Goal: Complete application form

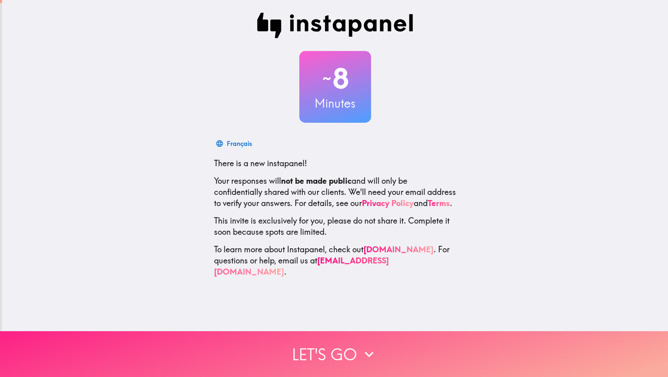
click at [342, 348] on button "Let's go" at bounding box center [334, 354] width 668 height 46
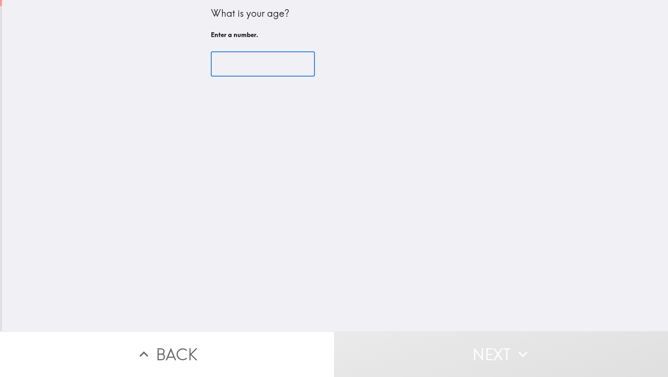
click at [233, 67] on input "number" at bounding box center [263, 64] width 104 height 25
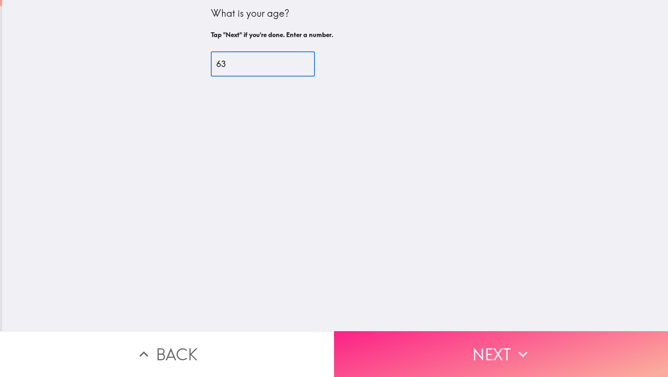
type input "63"
click at [458, 337] on button "Next" at bounding box center [501, 354] width 334 height 46
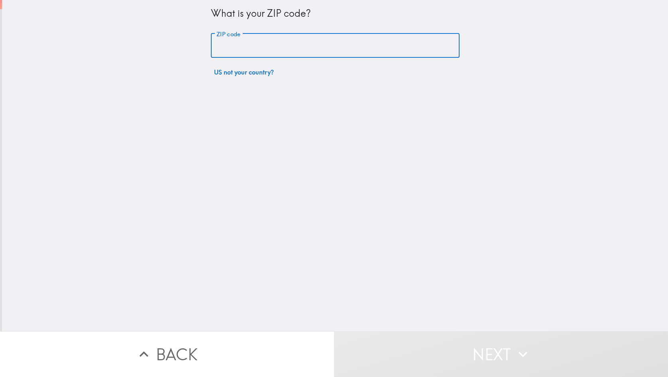
click at [280, 51] on input "ZIP code" at bounding box center [335, 45] width 249 height 25
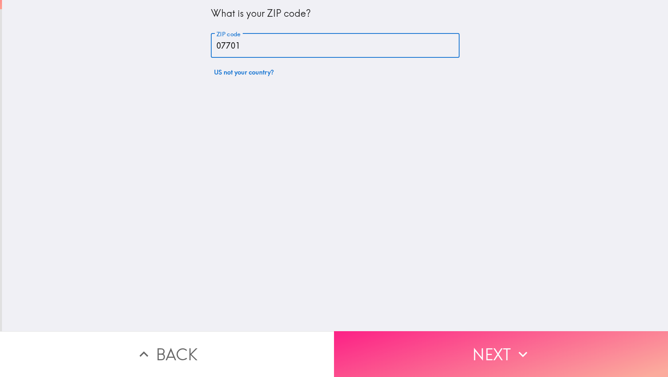
type input "07701"
click at [477, 347] on button "Next" at bounding box center [501, 354] width 334 height 46
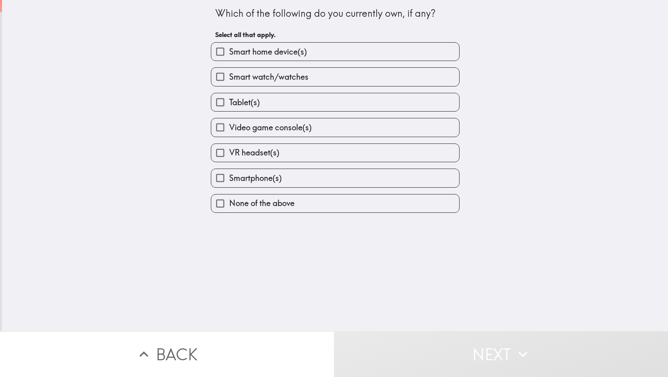
click at [328, 102] on label "Tablet(s)" at bounding box center [335, 102] width 248 height 18
click at [229, 102] on input "Tablet(s)" at bounding box center [220, 102] width 18 height 18
checkbox input "true"
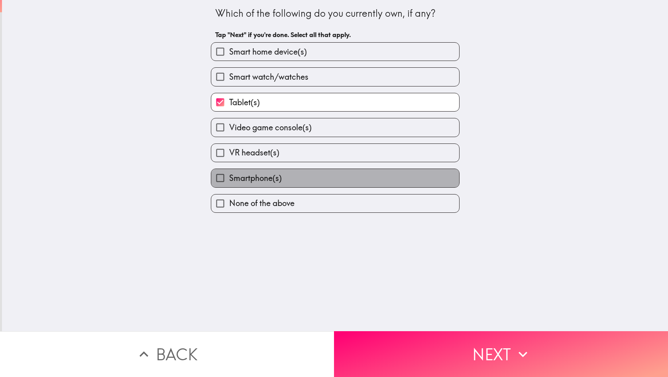
click at [315, 179] on label "Smartphone(s)" at bounding box center [335, 178] width 248 height 18
click at [229, 179] on input "Smartphone(s)" at bounding box center [220, 178] width 18 height 18
checkbox input "true"
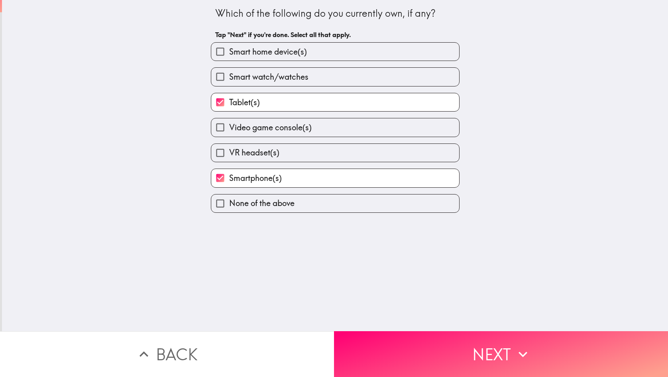
click at [486, 355] on button "Next" at bounding box center [501, 354] width 334 height 46
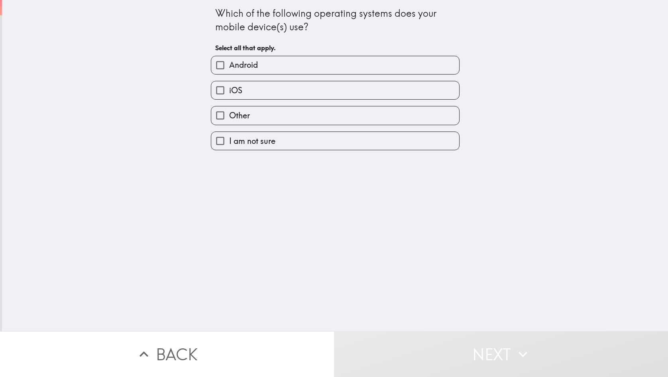
click at [317, 87] on label "iOS" at bounding box center [335, 90] width 248 height 18
click at [229, 87] on input "iOS" at bounding box center [220, 90] width 18 height 18
checkbox input "true"
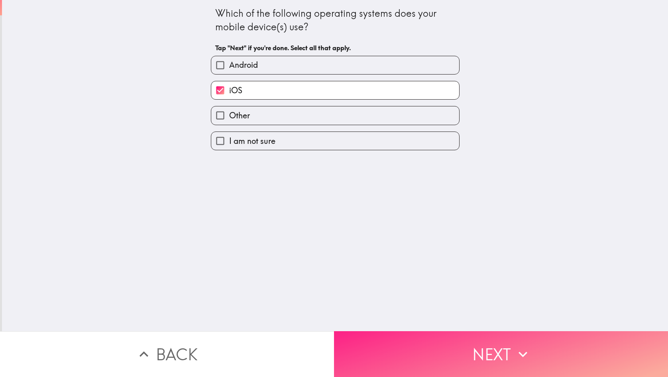
click at [459, 350] on button "Next" at bounding box center [501, 354] width 334 height 46
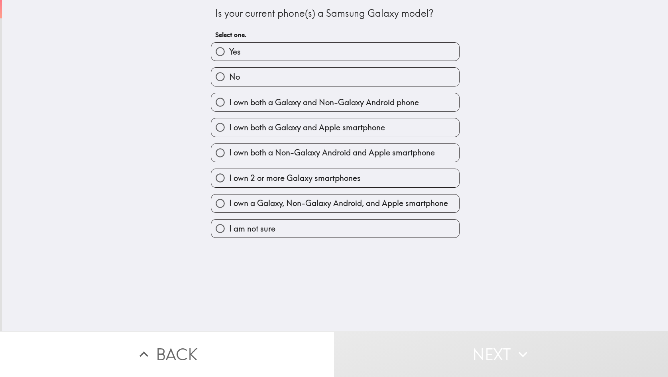
click at [306, 80] on label "No" at bounding box center [335, 77] width 248 height 18
click at [229, 80] on input "No" at bounding box center [220, 77] width 18 height 18
radio input "true"
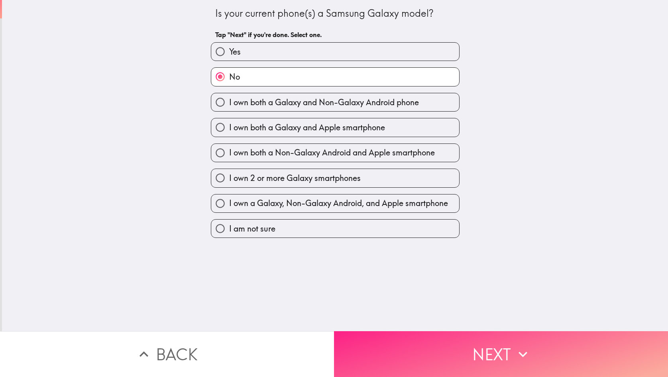
click at [447, 338] on button "Next" at bounding box center [501, 354] width 334 height 46
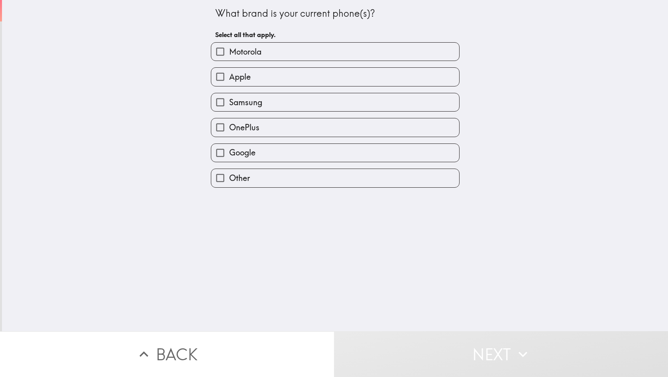
click at [279, 82] on label "Apple" at bounding box center [335, 77] width 248 height 18
click at [229, 82] on input "Apple" at bounding box center [220, 77] width 18 height 18
checkbox input "true"
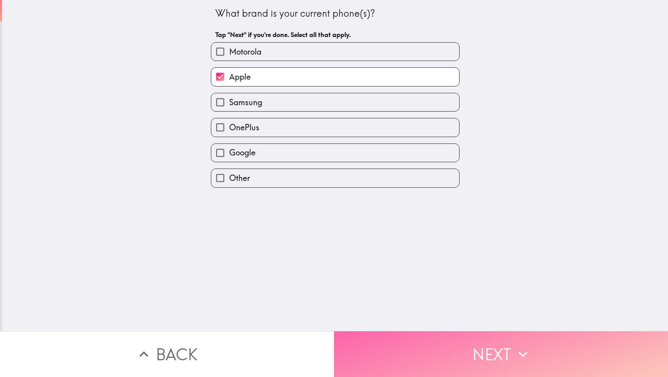
click at [425, 342] on button "Next" at bounding box center [501, 354] width 334 height 46
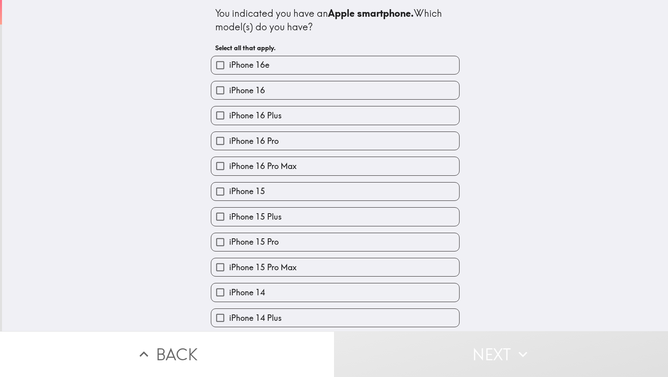
click at [307, 95] on label "iPhone 16" at bounding box center [335, 90] width 248 height 18
click at [229, 95] on input "iPhone 16" at bounding box center [220, 90] width 18 height 18
checkbox input "true"
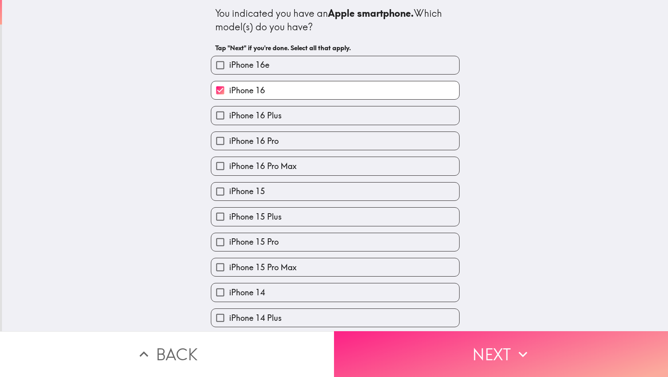
click at [473, 354] on button "Next" at bounding box center [501, 354] width 334 height 46
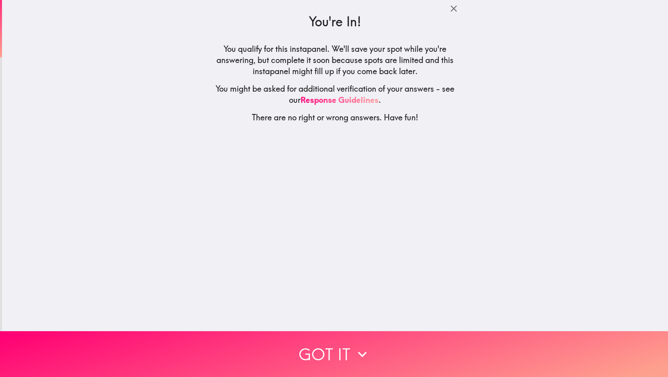
click at [325, 352] on button "Got it" at bounding box center [334, 354] width 668 height 46
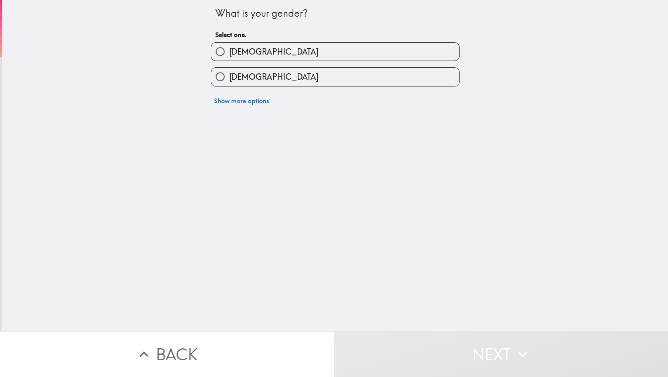
click at [273, 55] on label "[DEMOGRAPHIC_DATA]" at bounding box center [335, 52] width 248 height 18
click at [229, 55] on input "[DEMOGRAPHIC_DATA]" at bounding box center [220, 52] width 18 height 18
radio input "true"
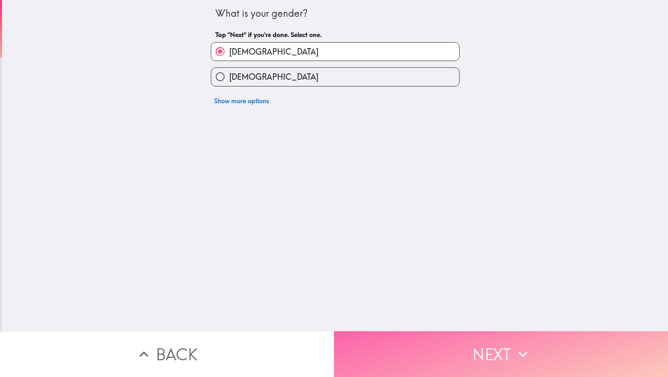
click at [444, 336] on button "Next" at bounding box center [501, 354] width 334 height 46
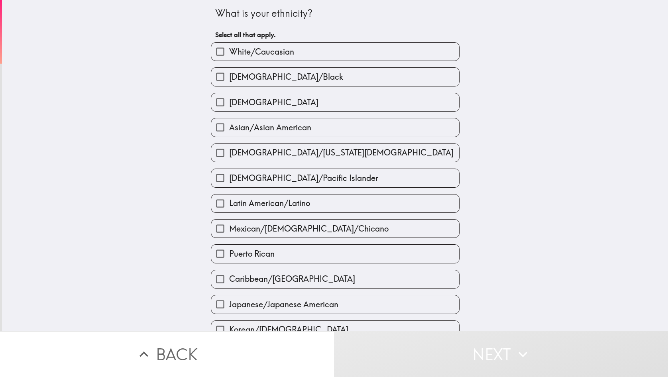
click at [335, 56] on label "White/Caucasian" at bounding box center [335, 52] width 248 height 18
click at [229, 56] on input "White/Caucasian" at bounding box center [220, 52] width 18 height 18
checkbox input "true"
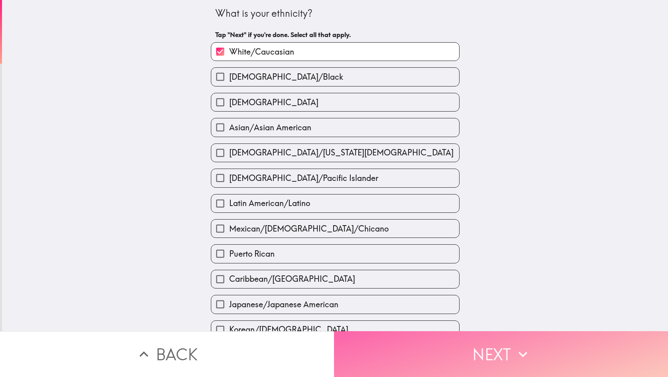
click at [442, 357] on button "Next" at bounding box center [501, 354] width 334 height 46
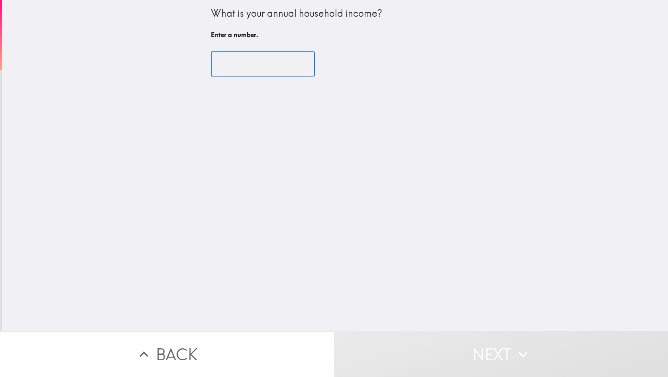
click at [265, 71] on input "number" at bounding box center [263, 64] width 104 height 25
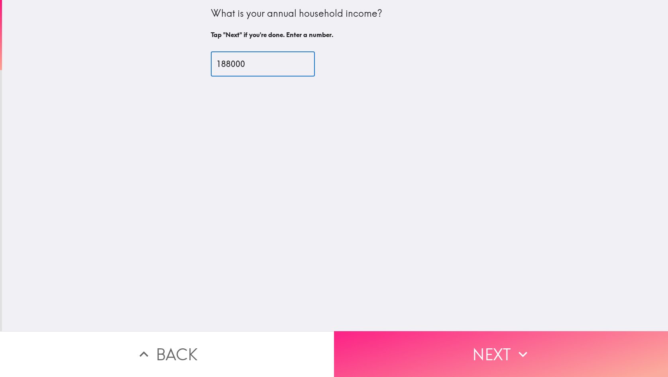
type input "188000"
click at [472, 343] on button "Next" at bounding box center [501, 354] width 334 height 46
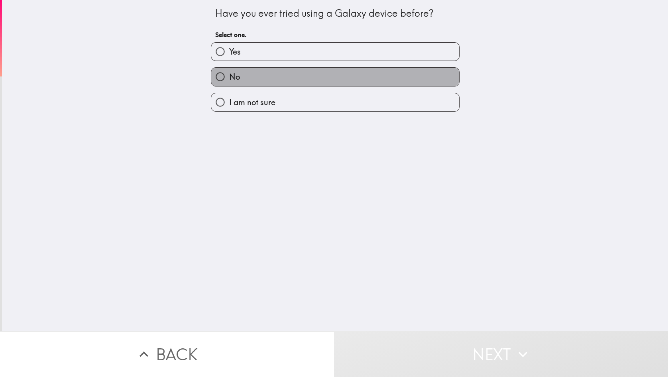
click at [291, 80] on label "No" at bounding box center [335, 77] width 248 height 18
click at [229, 80] on input "No" at bounding box center [220, 77] width 18 height 18
radio input "true"
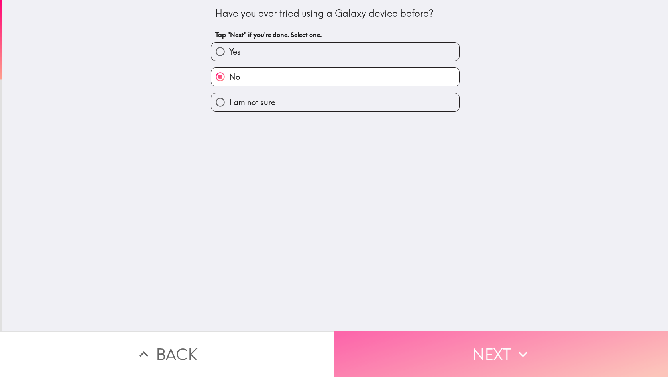
click at [484, 354] on button "Next" at bounding box center [501, 354] width 334 height 46
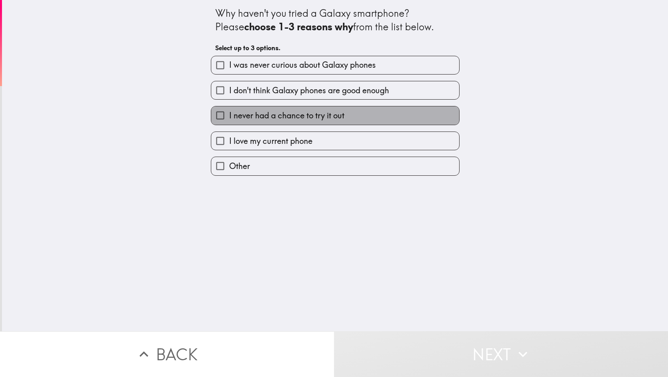
click at [299, 114] on span "I never had a chance to try it out" at bounding box center [286, 115] width 115 height 11
click at [229, 114] on input "I never had a chance to try it out" at bounding box center [220, 115] width 18 height 18
checkbox input "true"
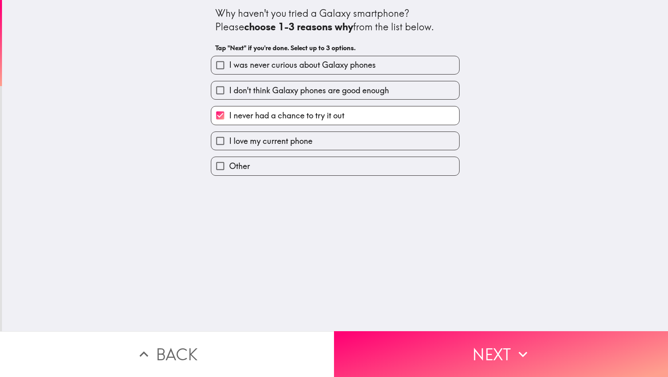
click at [280, 150] on label "I love my current phone" at bounding box center [335, 141] width 248 height 18
click at [229, 150] on input "I love my current phone" at bounding box center [220, 141] width 18 height 18
checkbox input "true"
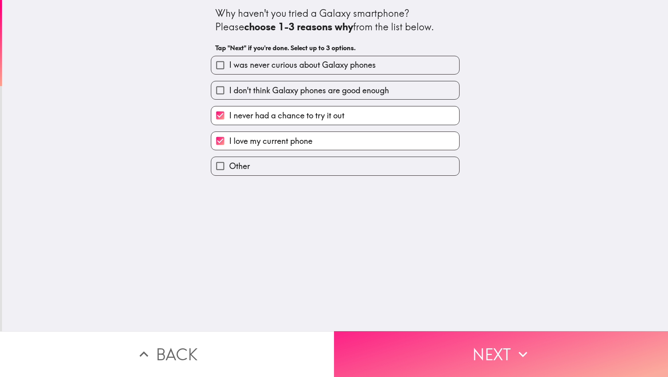
click at [484, 357] on button "Next" at bounding box center [501, 354] width 334 height 46
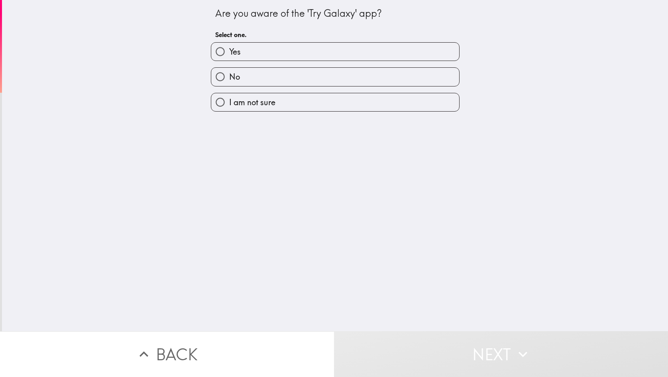
click at [266, 67] on div "No" at bounding box center [332, 73] width 255 height 25
click at [260, 81] on label "No" at bounding box center [335, 77] width 248 height 18
click at [229, 81] on input "No" at bounding box center [220, 77] width 18 height 18
radio input "true"
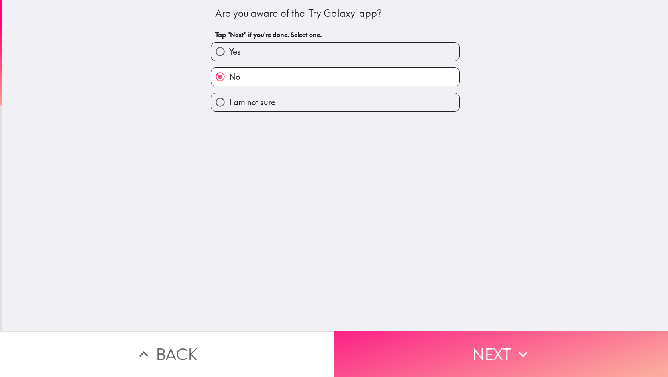
click at [453, 341] on button "Next" at bounding box center [501, 354] width 334 height 46
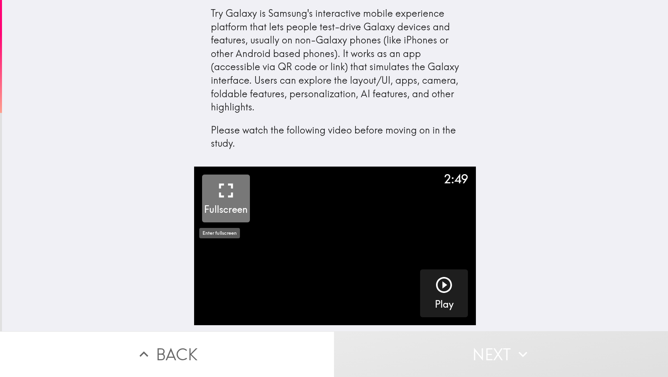
click at [240, 207] on h5 "Fullscreen" at bounding box center [225, 210] width 43 height 14
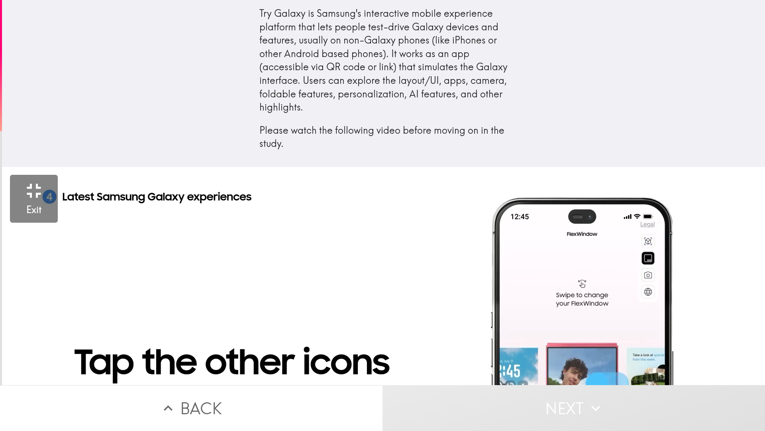
click at [668, 167] on video "button" at bounding box center [384, 382] width 765 height 431
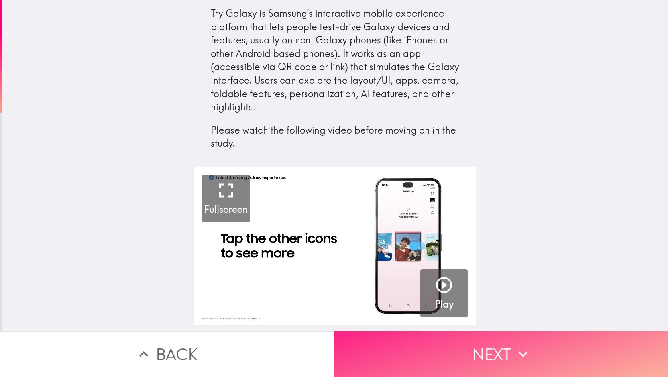
click at [463, 350] on button "Next" at bounding box center [501, 354] width 334 height 46
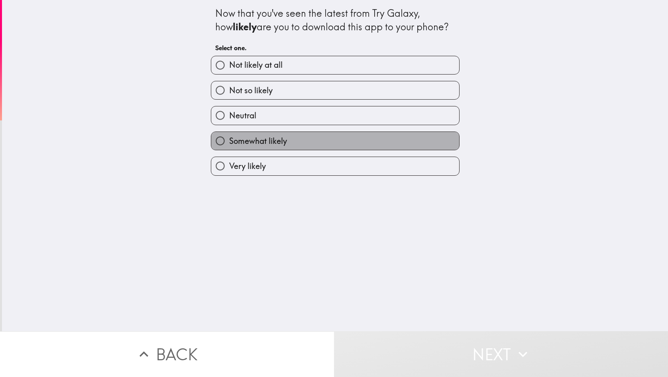
click at [359, 138] on label "Somewhat likely" at bounding box center [335, 141] width 248 height 18
click at [229, 138] on input "Somewhat likely" at bounding box center [220, 141] width 18 height 18
radio input "true"
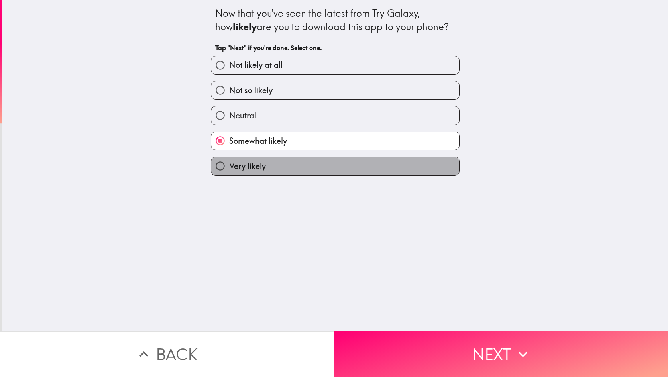
click at [368, 162] on label "Very likely" at bounding box center [335, 166] width 248 height 18
click at [229, 162] on input "Very likely" at bounding box center [220, 166] width 18 height 18
radio input "true"
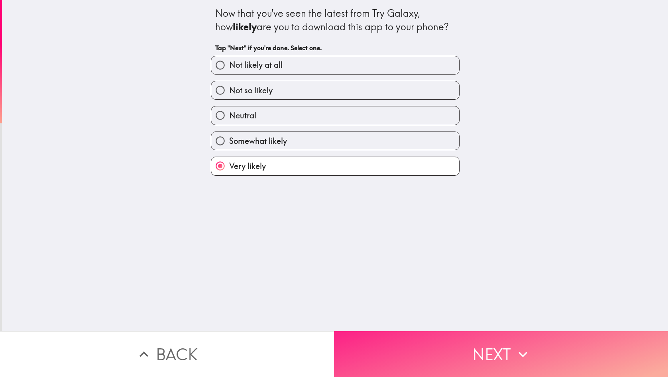
click at [499, 349] on button "Next" at bounding box center [501, 354] width 334 height 46
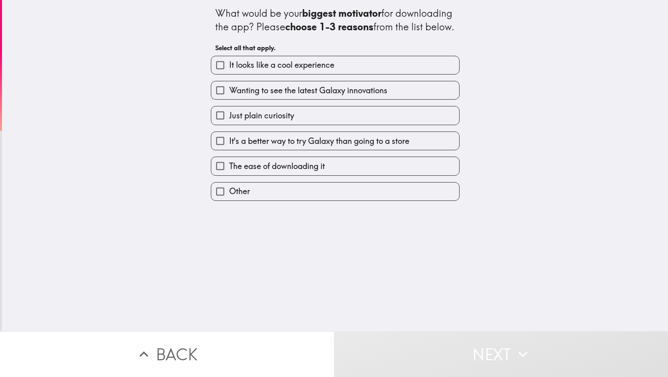
click at [212, 99] on input "Wanting to see the latest Galaxy innovations" at bounding box center [220, 90] width 18 height 18
checkbox input "true"
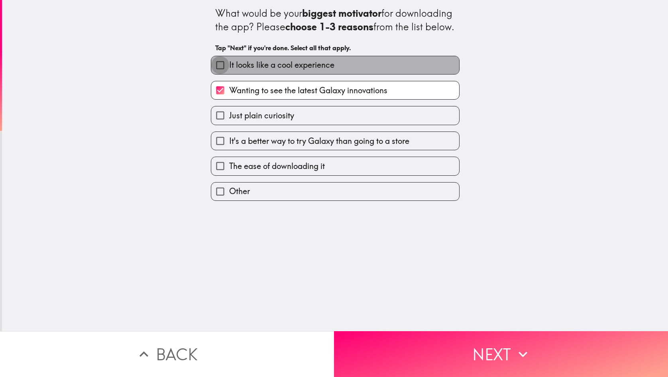
click at [214, 74] on input "It looks like a cool experience" at bounding box center [220, 65] width 18 height 18
checkbox input "true"
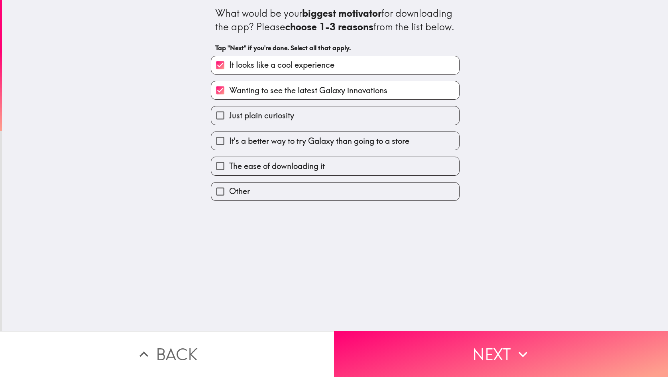
click at [213, 150] on input "It's a better way to try Galaxy than going to a store" at bounding box center [220, 141] width 18 height 18
checkbox input "true"
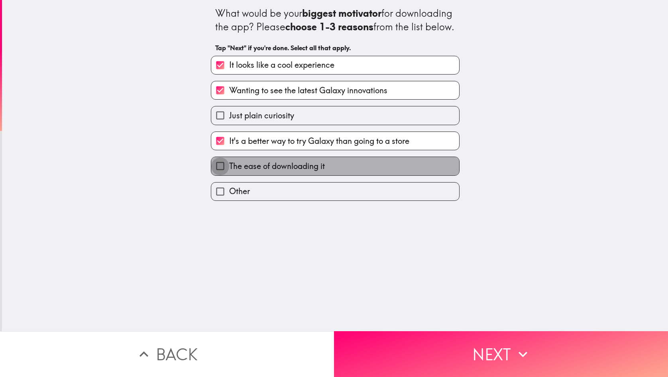
click at [217, 175] on input "The ease of downloading it" at bounding box center [220, 166] width 18 height 18
checkbox input "true"
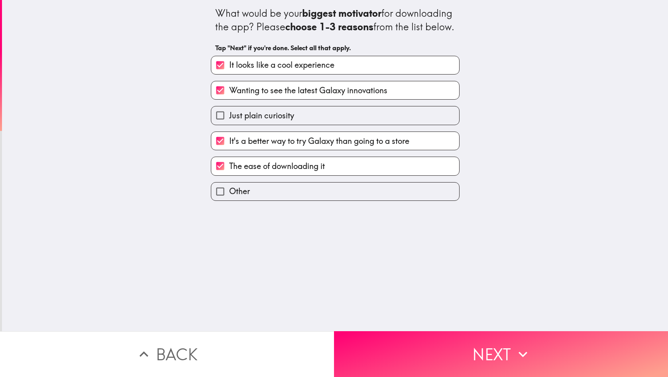
click at [213, 123] on input "Just plain curiosity" at bounding box center [220, 115] width 18 height 18
checkbox input "true"
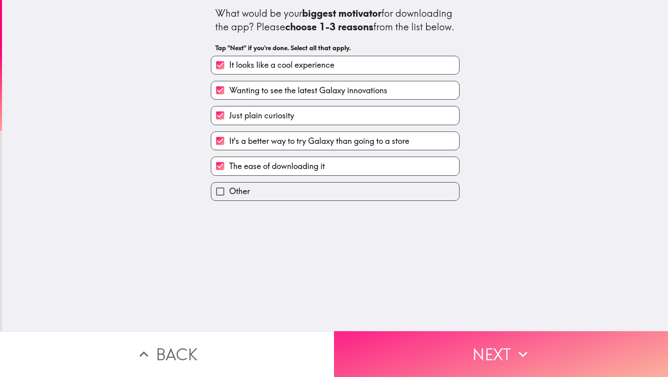
click at [452, 345] on button "Next" at bounding box center [501, 354] width 334 height 46
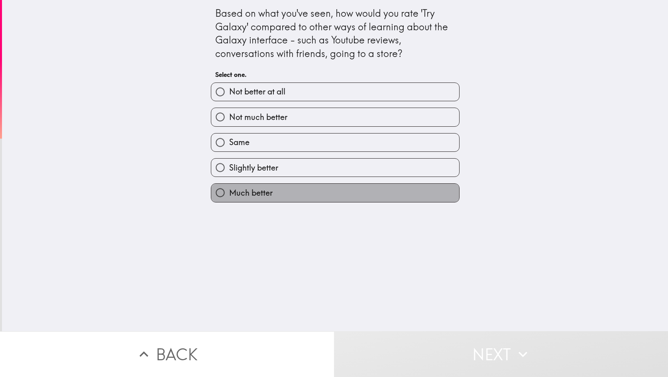
click at [311, 196] on label "Much better" at bounding box center [335, 193] width 248 height 18
click at [229, 196] on input "Much better" at bounding box center [220, 193] width 18 height 18
radio input "true"
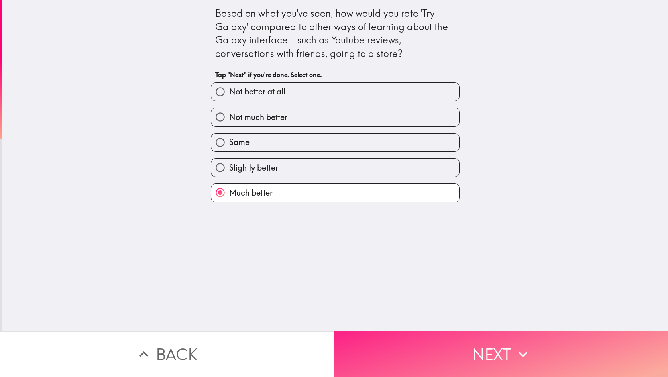
click at [484, 361] on button "Next" at bounding box center [501, 354] width 334 height 46
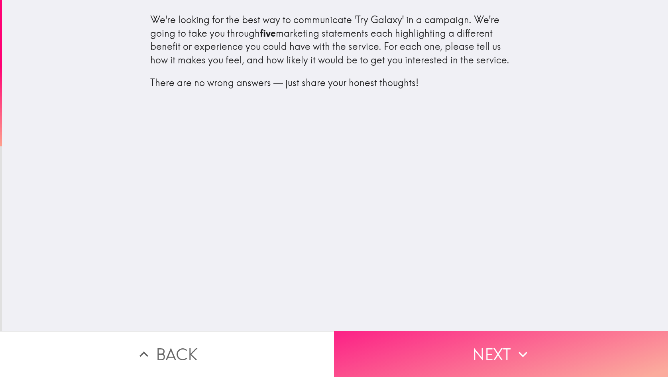
click at [466, 340] on button "Next" at bounding box center [501, 354] width 334 height 46
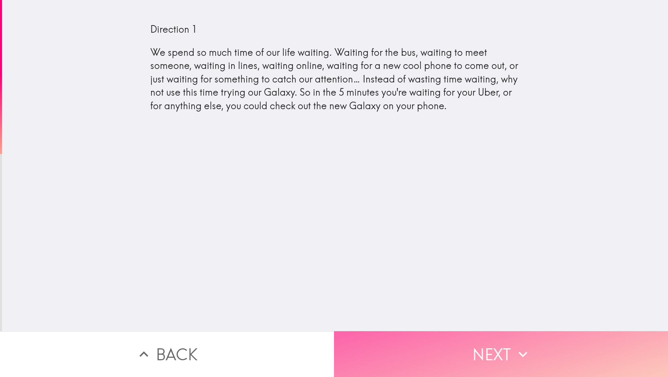
click at [467, 350] on button "Next" at bounding box center [501, 354] width 334 height 46
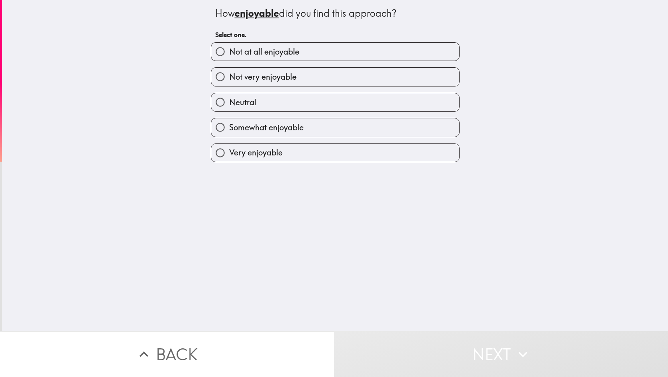
click at [287, 151] on label "Very enjoyable" at bounding box center [335, 153] width 248 height 18
click at [229, 151] on input "Very enjoyable" at bounding box center [220, 153] width 18 height 18
radio input "true"
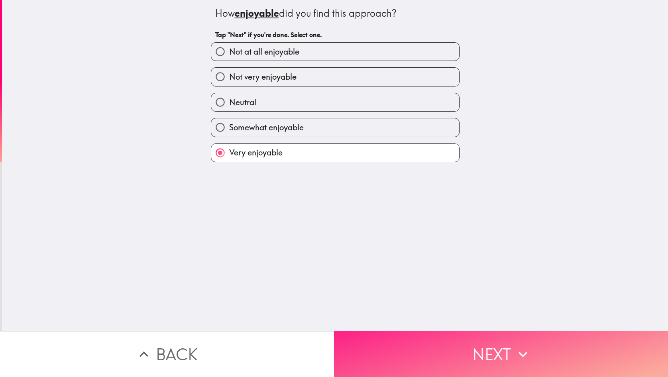
click at [451, 348] on button "Next" at bounding box center [501, 354] width 334 height 46
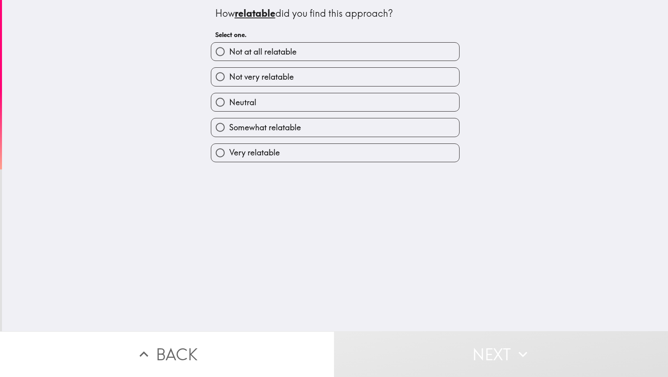
click at [268, 151] on span "Very relatable" at bounding box center [254, 152] width 51 height 11
click at [229, 151] on input "Very relatable" at bounding box center [220, 153] width 18 height 18
radio input "true"
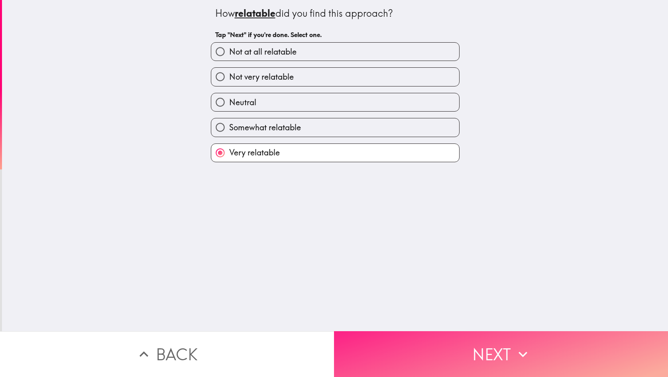
click at [456, 353] on button "Next" at bounding box center [501, 354] width 334 height 46
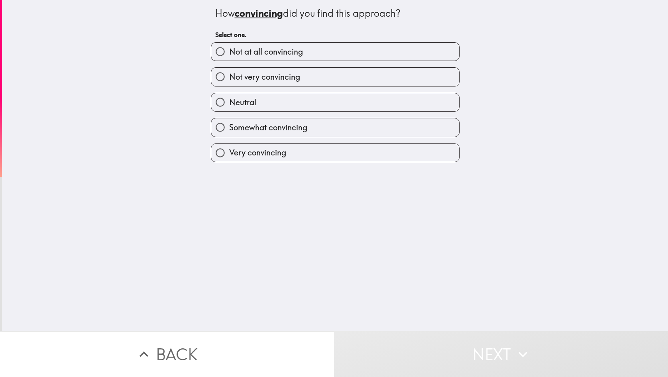
click at [335, 153] on label "Very convincing" at bounding box center [335, 153] width 248 height 18
click at [229, 153] on input "Very convincing" at bounding box center [220, 153] width 18 height 18
radio input "true"
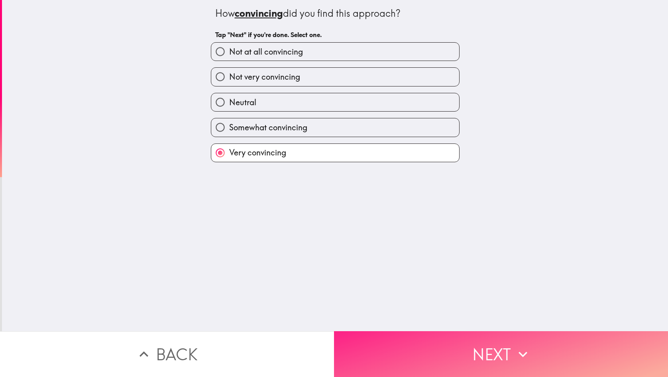
click at [483, 354] on button "Next" at bounding box center [501, 354] width 334 height 46
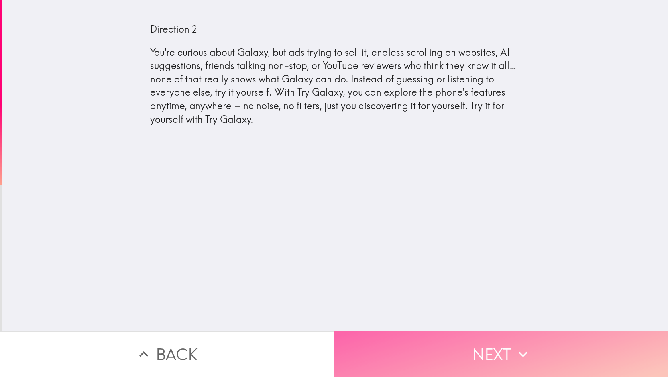
click at [499, 351] on button "Next" at bounding box center [501, 354] width 334 height 46
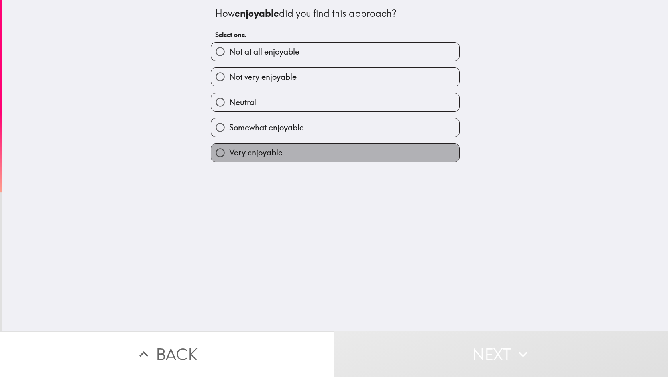
click at [250, 153] on span "Very enjoyable" at bounding box center [255, 152] width 53 height 11
click at [229, 153] on input "Very enjoyable" at bounding box center [220, 153] width 18 height 18
radio input "true"
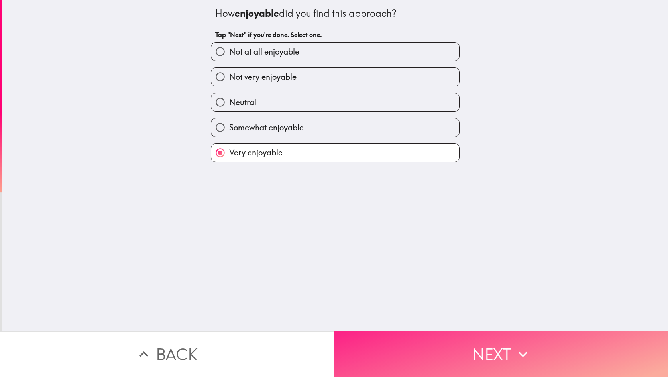
click at [448, 340] on button "Next" at bounding box center [501, 354] width 334 height 46
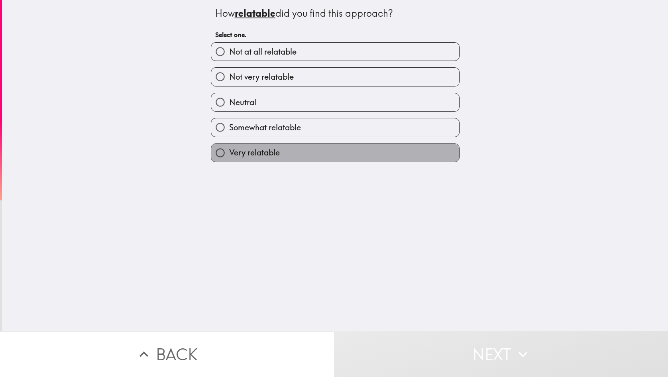
click at [279, 156] on label "Very relatable" at bounding box center [335, 153] width 248 height 18
click at [229, 156] on input "Very relatable" at bounding box center [220, 153] width 18 height 18
radio input "true"
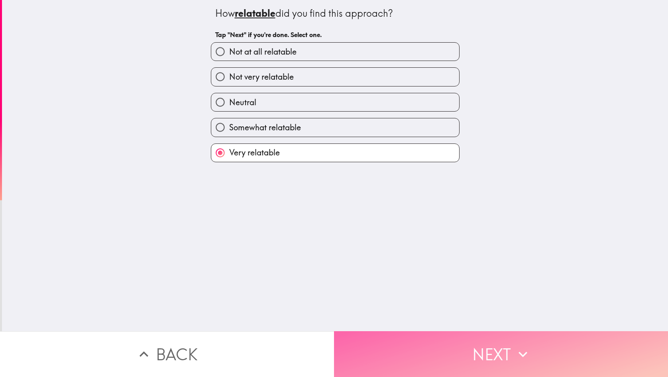
click at [449, 352] on button "Next" at bounding box center [501, 354] width 334 height 46
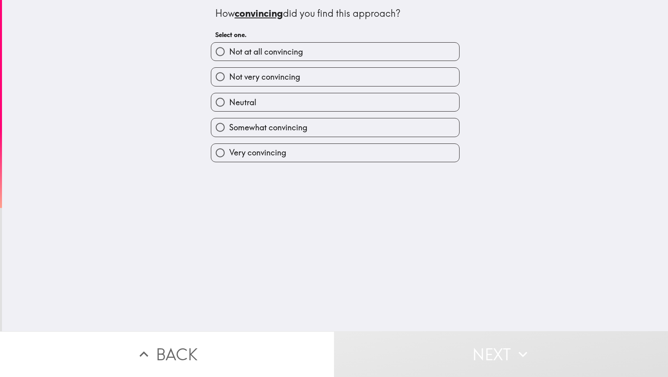
click at [304, 158] on label "Very convincing" at bounding box center [335, 153] width 248 height 18
click at [229, 158] on input "Very convincing" at bounding box center [220, 153] width 18 height 18
radio input "true"
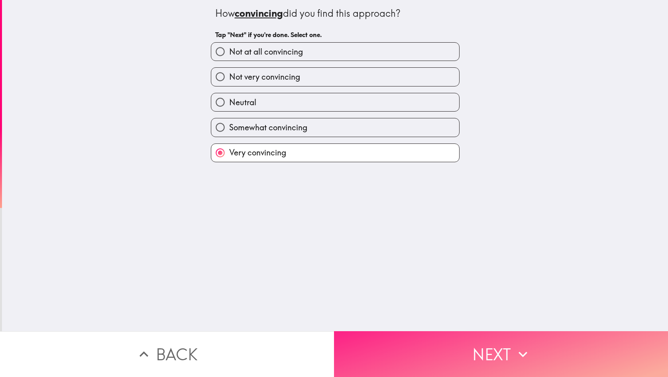
click at [420, 343] on button "Next" at bounding box center [501, 354] width 334 height 46
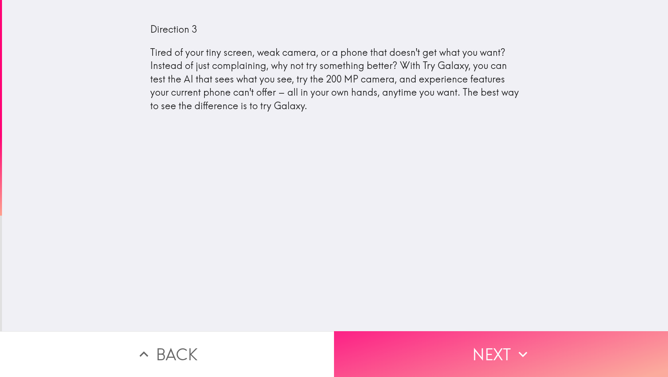
click at [492, 345] on button "Next" at bounding box center [501, 354] width 334 height 46
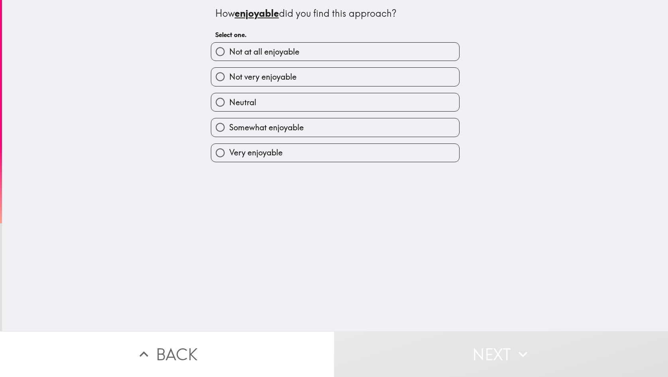
click at [336, 153] on label "Very enjoyable" at bounding box center [335, 153] width 248 height 18
click at [229, 153] on input "Very enjoyable" at bounding box center [220, 153] width 18 height 18
radio input "true"
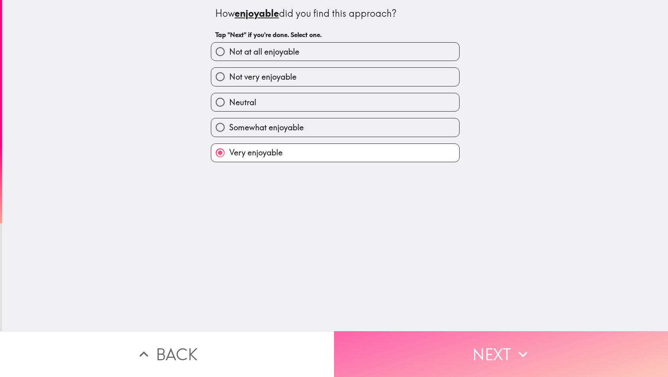
click at [487, 339] on button "Next" at bounding box center [501, 354] width 334 height 46
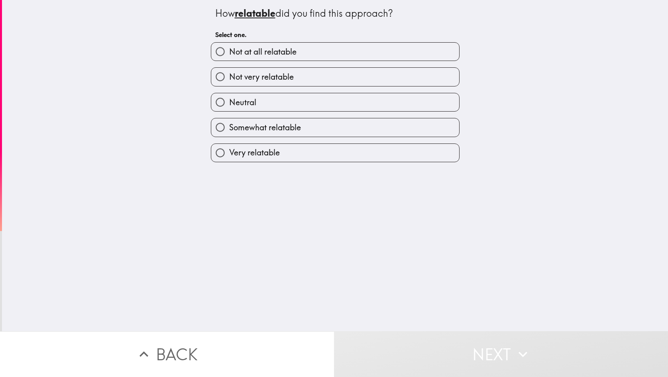
click at [374, 153] on label "Very relatable" at bounding box center [335, 153] width 248 height 18
click at [229, 153] on input "Very relatable" at bounding box center [220, 153] width 18 height 18
radio input "true"
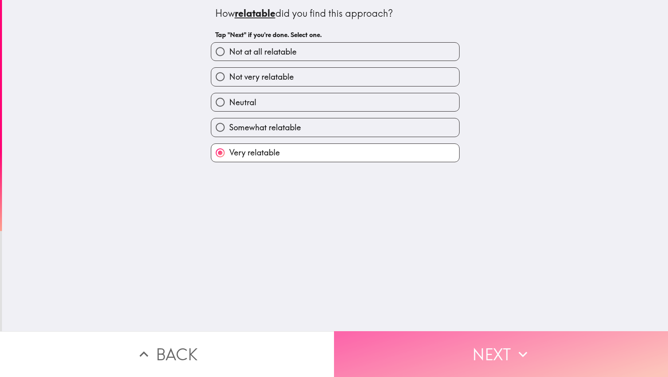
click at [499, 348] on button "Next" at bounding box center [501, 354] width 334 height 46
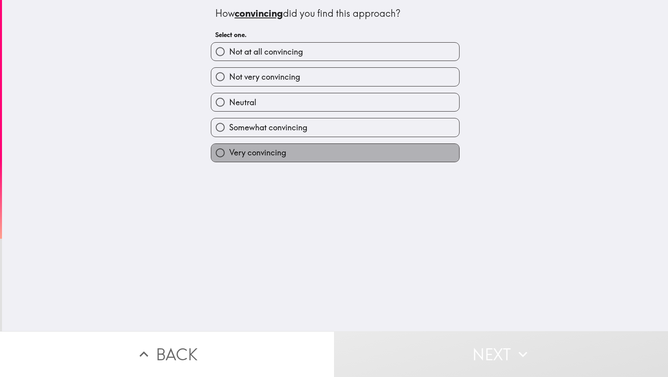
click at [315, 149] on label "Very convincing" at bounding box center [335, 153] width 248 height 18
click at [229, 149] on input "Very convincing" at bounding box center [220, 153] width 18 height 18
radio input "true"
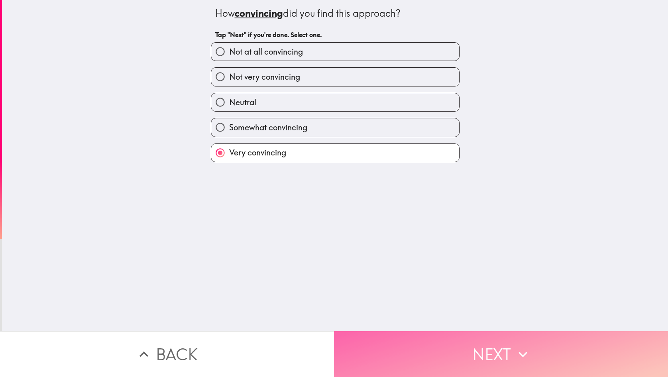
click at [449, 346] on button "Next" at bounding box center [501, 354] width 334 height 46
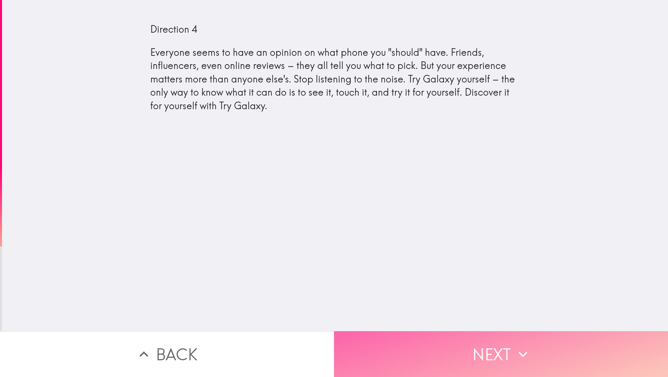
click at [459, 352] on button "Next" at bounding box center [501, 354] width 334 height 46
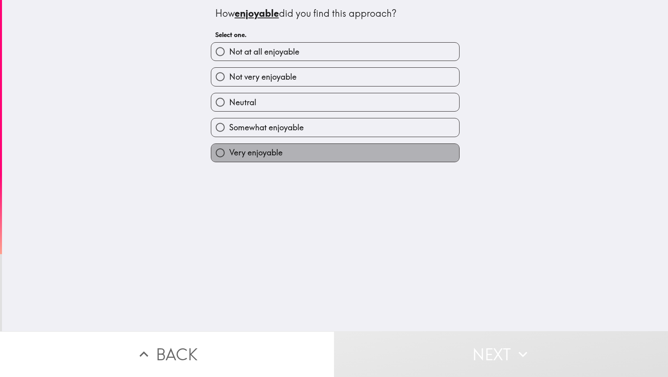
click at [266, 152] on span "Very enjoyable" at bounding box center [255, 152] width 53 height 11
click at [229, 152] on input "Very enjoyable" at bounding box center [220, 153] width 18 height 18
radio input "true"
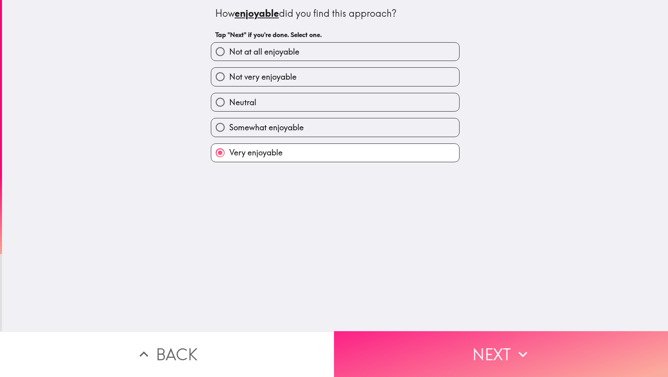
click at [473, 341] on button "Next" at bounding box center [501, 354] width 334 height 46
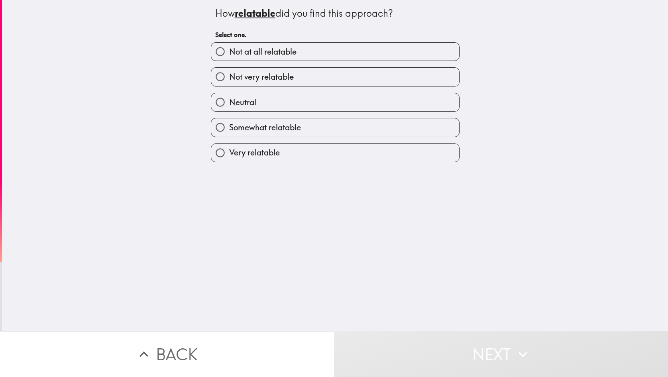
click at [325, 151] on label "Very relatable" at bounding box center [335, 153] width 248 height 18
click at [229, 151] on input "Very relatable" at bounding box center [220, 153] width 18 height 18
radio input "true"
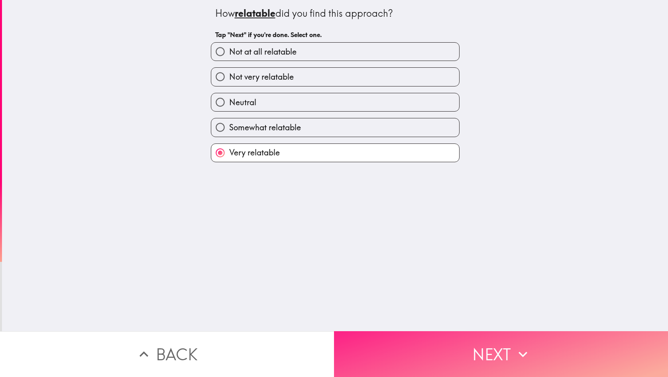
click at [433, 331] on button "Next" at bounding box center [501, 354] width 334 height 46
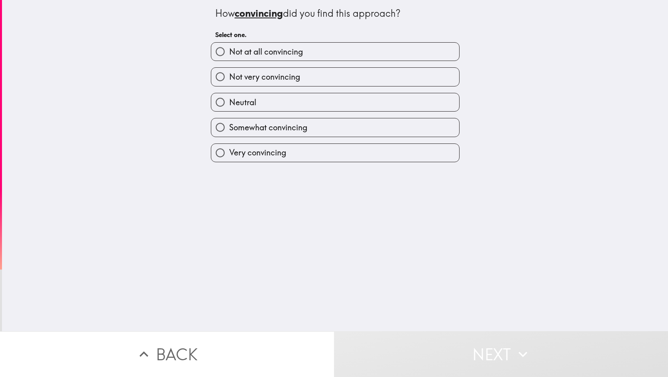
click at [309, 149] on label "Very convincing" at bounding box center [335, 153] width 248 height 18
click at [229, 149] on input "Very convincing" at bounding box center [220, 153] width 18 height 18
radio input "true"
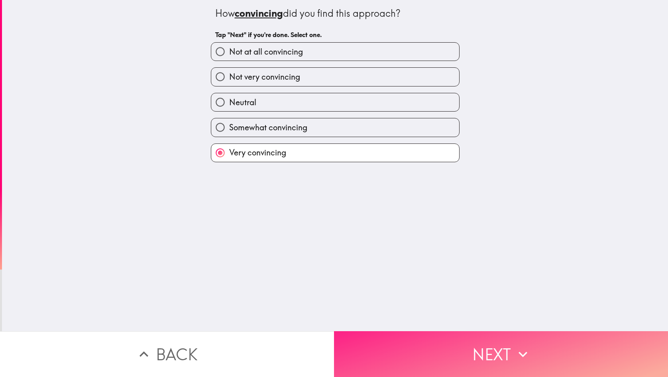
click at [418, 342] on button "Next" at bounding box center [501, 354] width 334 height 46
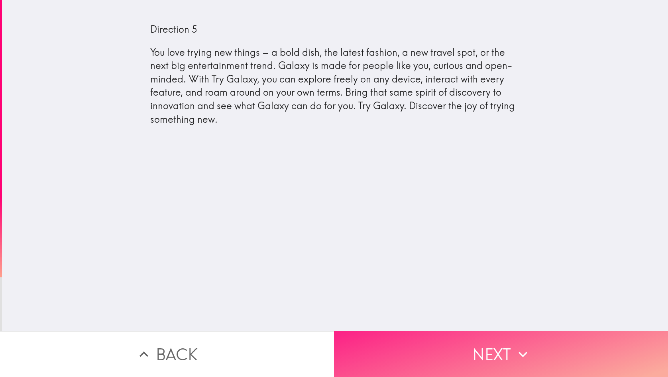
click at [494, 340] on button "Next" at bounding box center [501, 354] width 334 height 46
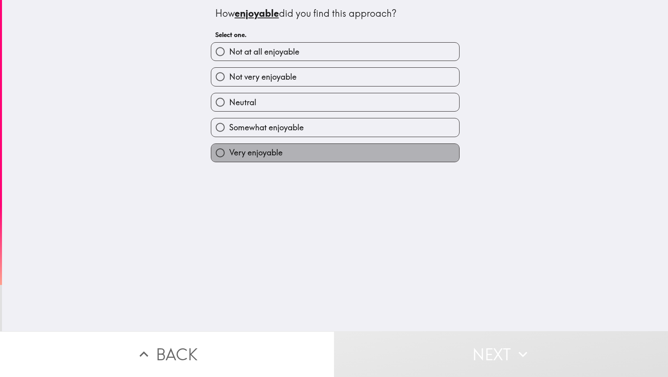
click at [229, 151] on span "Very enjoyable" at bounding box center [255, 152] width 53 height 11
click at [223, 151] on input "Very enjoyable" at bounding box center [220, 153] width 18 height 18
radio input "true"
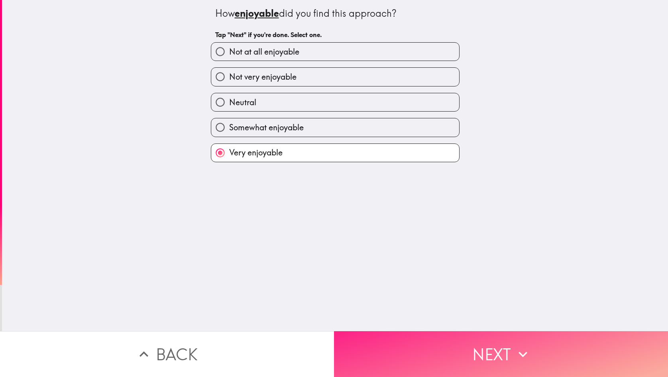
click at [482, 364] on button "Next" at bounding box center [501, 354] width 334 height 46
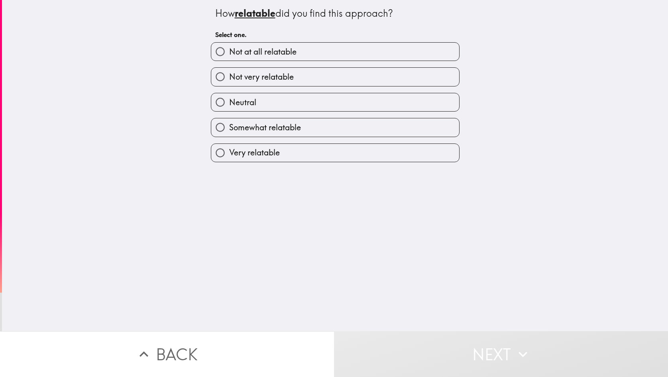
click at [286, 148] on label "Very relatable" at bounding box center [335, 153] width 248 height 18
click at [229, 148] on input "Very relatable" at bounding box center [220, 153] width 18 height 18
radio input "true"
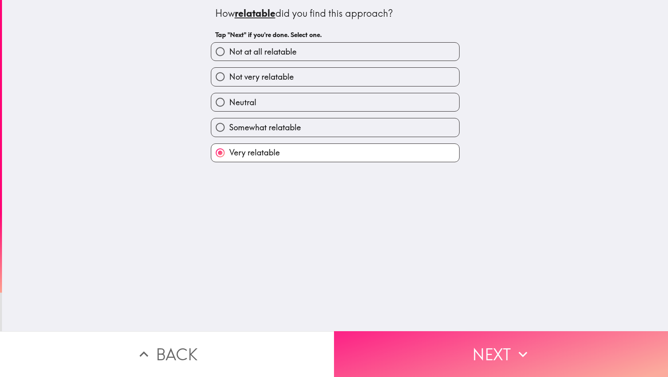
click at [448, 332] on button "Next" at bounding box center [501, 354] width 334 height 46
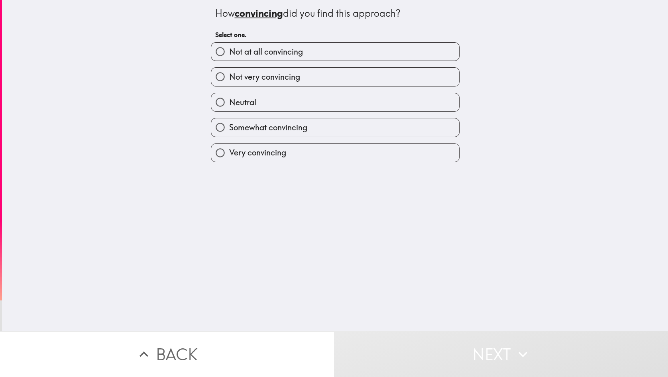
click at [330, 157] on label "Very convincing" at bounding box center [335, 153] width 248 height 18
click at [229, 157] on input "Very convincing" at bounding box center [220, 153] width 18 height 18
radio input "true"
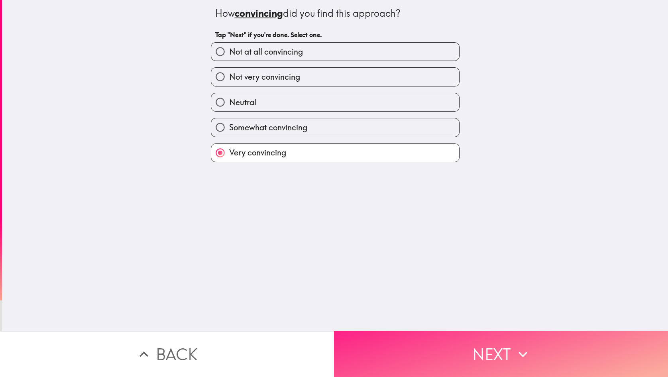
click at [481, 348] on button "Next" at bounding box center [501, 354] width 334 height 46
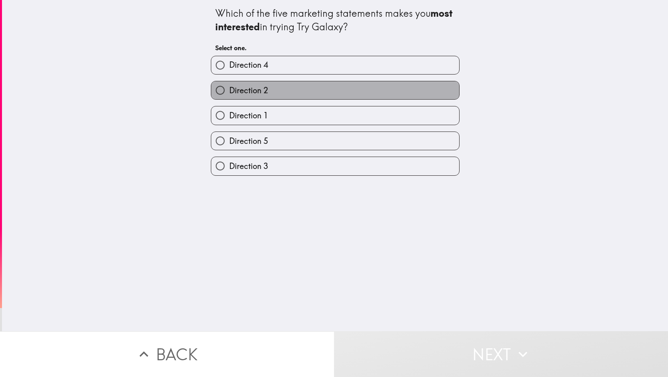
click at [293, 91] on label "Direction 2" at bounding box center [335, 90] width 248 height 18
click at [229, 91] on input "Direction 2" at bounding box center [220, 90] width 18 height 18
radio input "true"
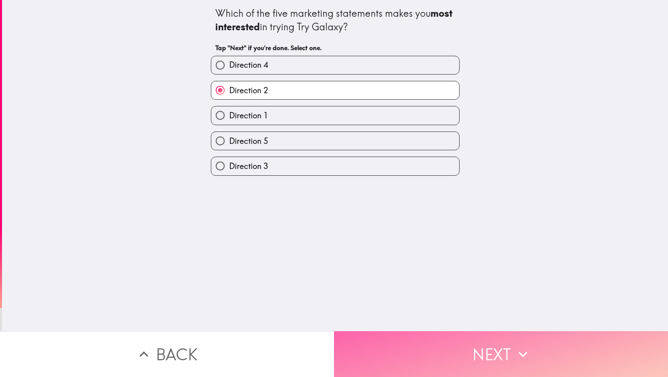
click at [465, 357] on button "Next" at bounding box center [501, 354] width 334 height 46
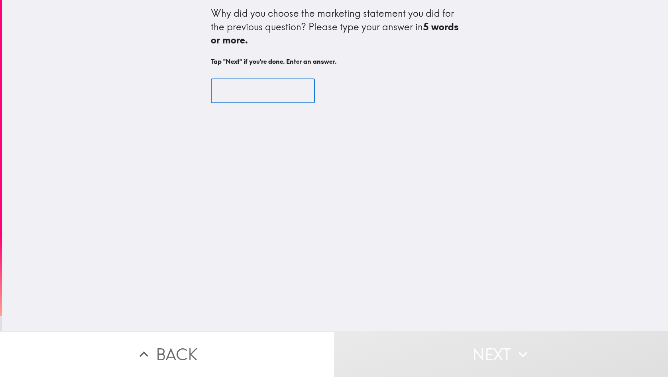
click at [247, 98] on input "text" at bounding box center [263, 91] width 104 height 25
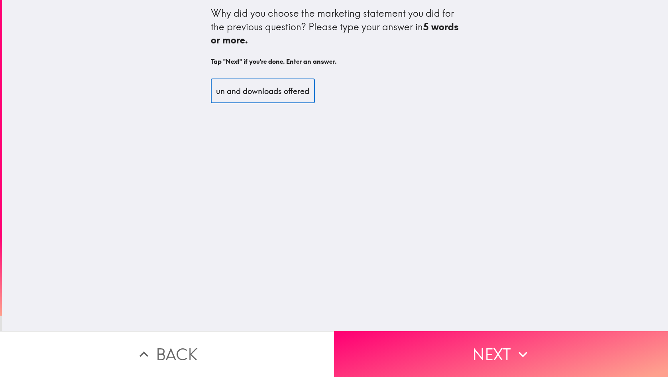
scroll to position [0, 65]
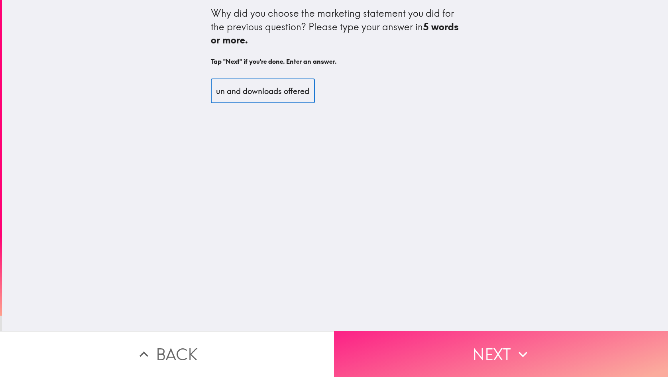
type input "i like the great fun and downloads offered"
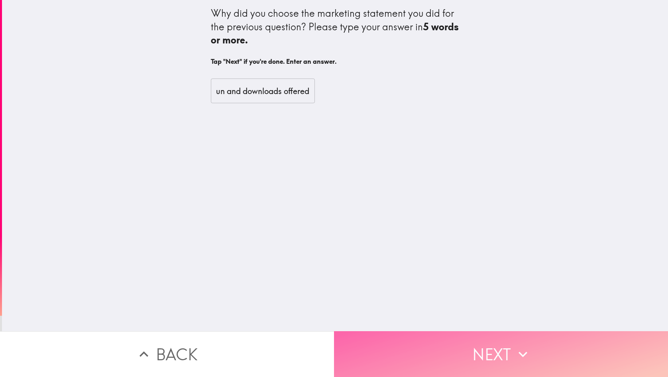
click at [480, 352] on button "Next" at bounding box center [501, 354] width 334 height 46
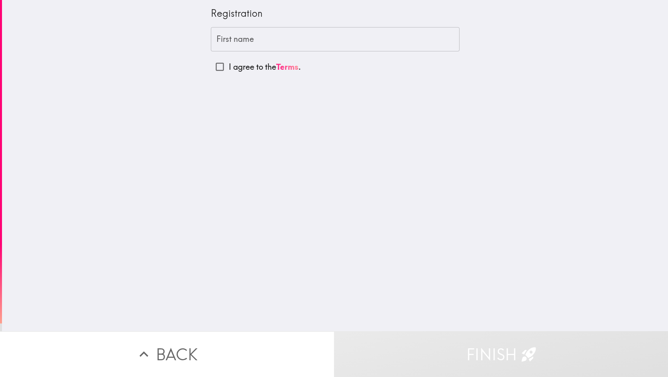
click at [250, 42] on input "First name" at bounding box center [335, 39] width 249 height 25
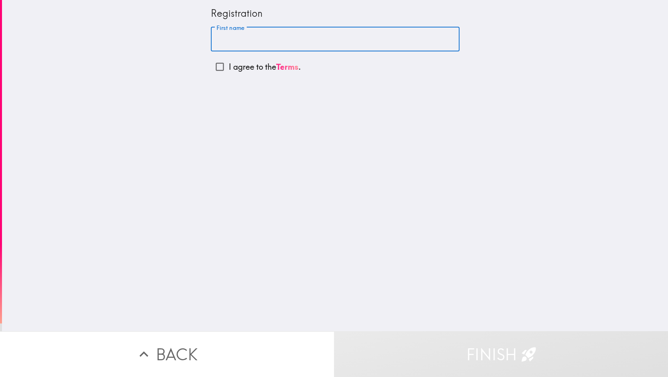
click at [250, 42] on input "First name" at bounding box center [335, 39] width 249 height 25
type input "[PERSON_NAME]"
click at [211, 69] on input "I agree to the Terms ." at bounding box center [220, 67] width 18 height 18
checkbox input "true"
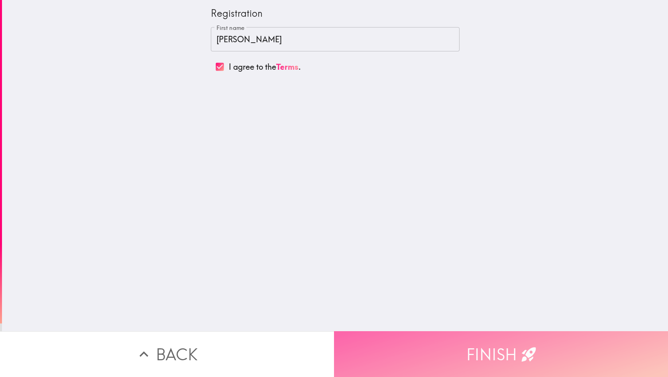
click at [447, 342] on button "Finish" at bounding box center [501, 354] width 334 height 46
